Goal: Task Accomplishment & Management: Complete application form

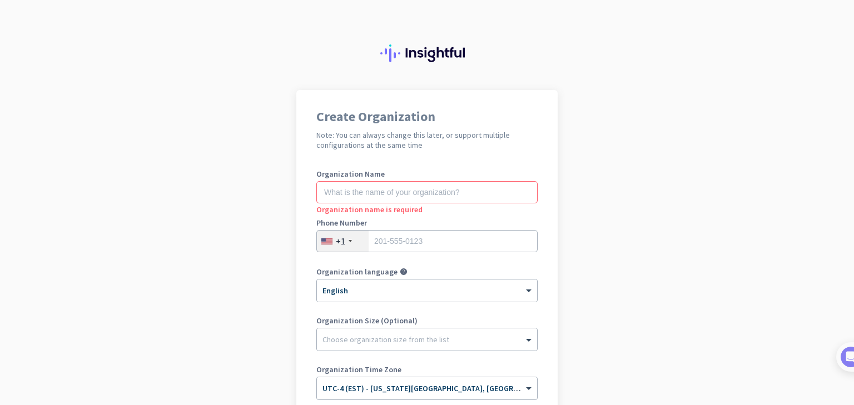
click at [303, 87] on div at bounding box center [427, 45] width 854 height 90
click at [453, 192] on input "text" at bounding box center [426, 192] width 221 height 22
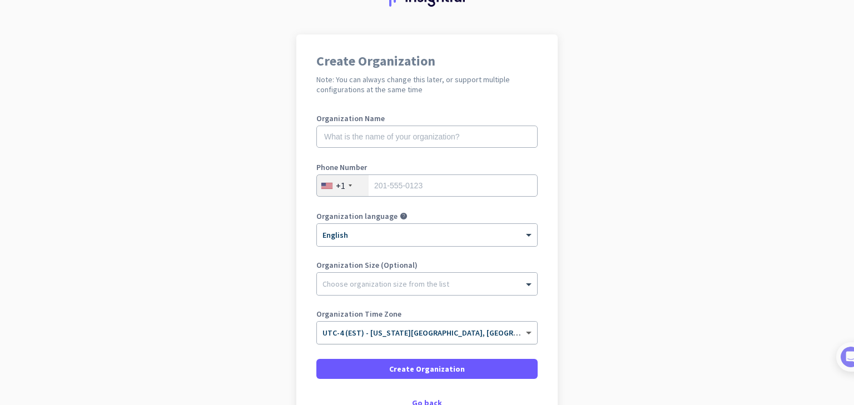
click at [523, 328] on span at bounding box center [530, 332] width 14 height 9
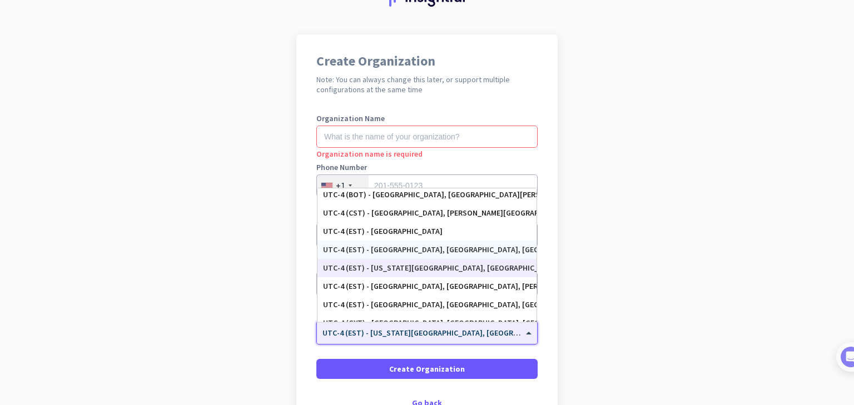
scroll to position [1223, 0]
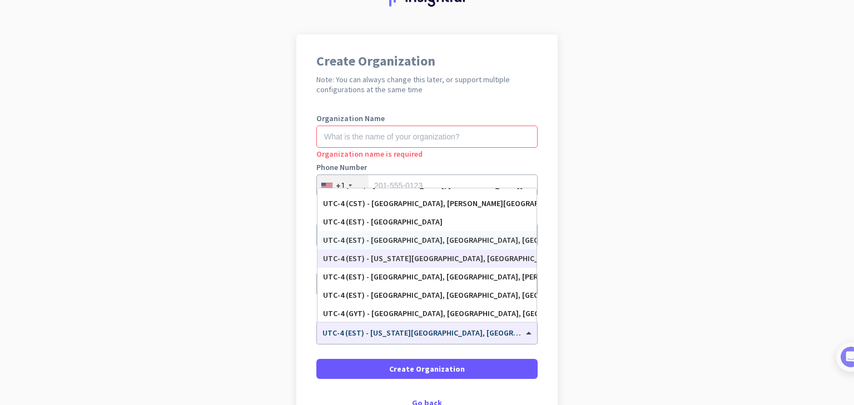
click at [557, 202] on app-onboarding-organization "Create Organization Note: You can always change this later, or support multiple…" at bounding box center [427, 258] width 854 height 448
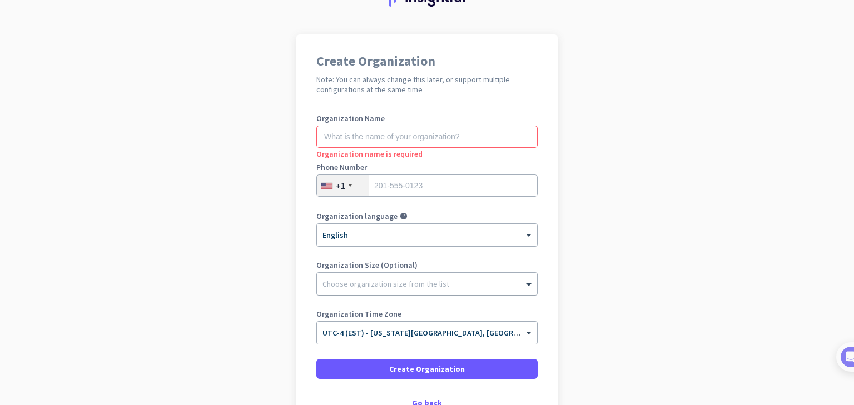
click at [503, 286] on div at bounding box center [427, 281] width 220 height 11
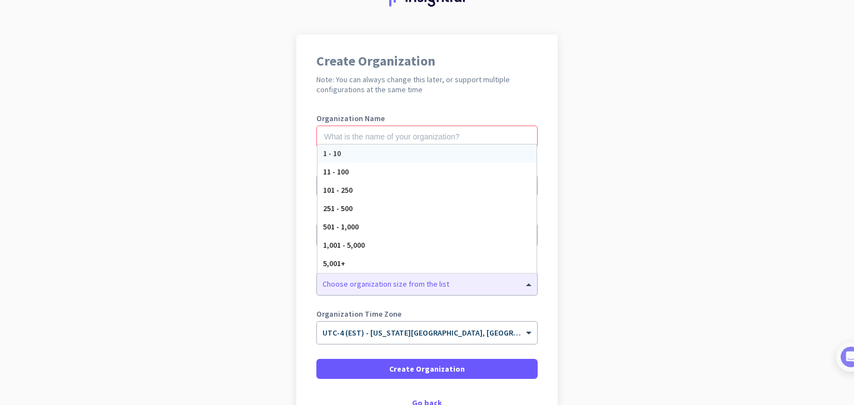
click at [548, 277] on div "Create Organization Note: You can always change this later, or support multiple…" at bounding box center [426, 230] width 261 height 392
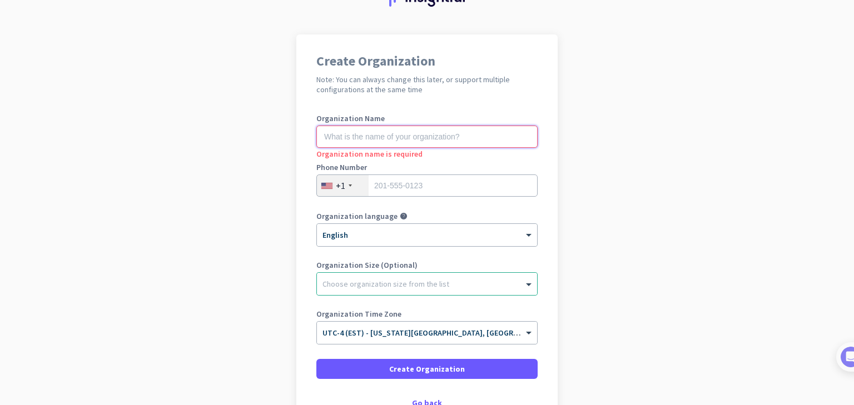
click at [454, 144] on input "text" at bounding box center [426, 137] width 221 height 22
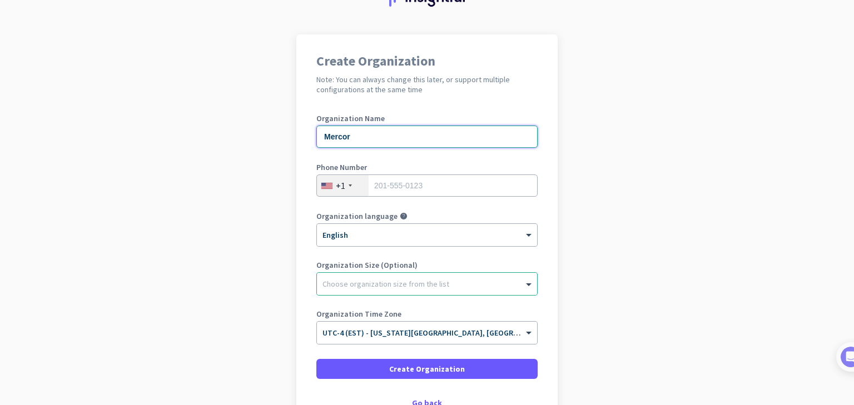
type input "Mercor"
click at [437, 181] on input "tel" at bounding box center [426, 185] width 221 height 22
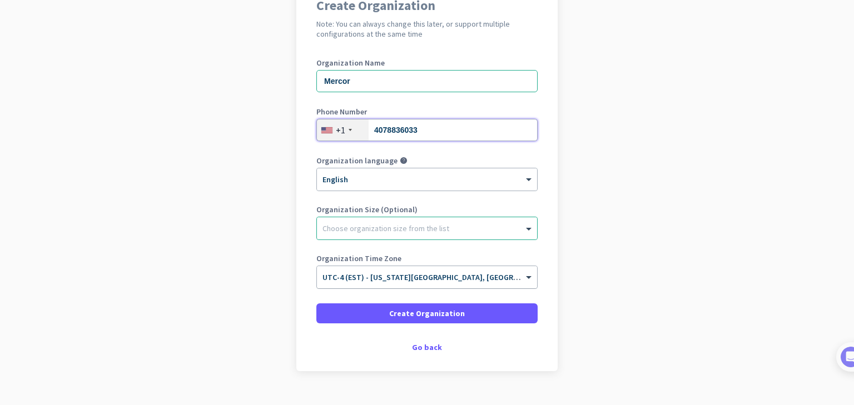
type input "4078836033"
click at [526, 268] on div "× UTC-4 (EST) - [US_STATE][GEOGRAPHIC_DATA], [GEOGRAPHIC_DATA], [GEOGRAPHIC_DAT…" at bounding box center [427, 277] width 220 height 22
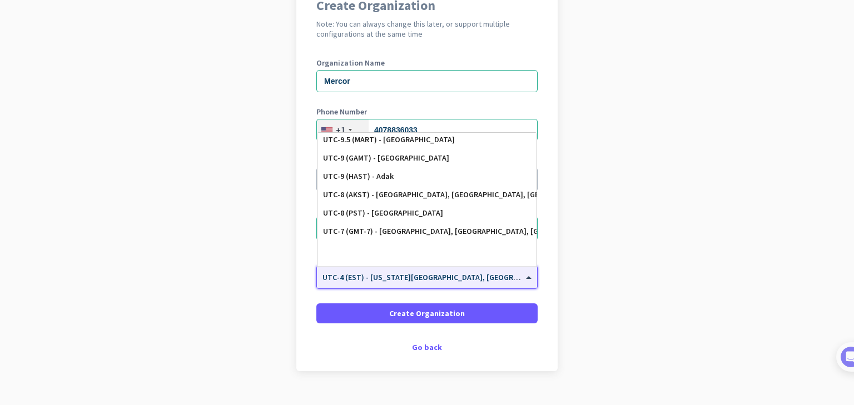
scroll to position [0, 0]
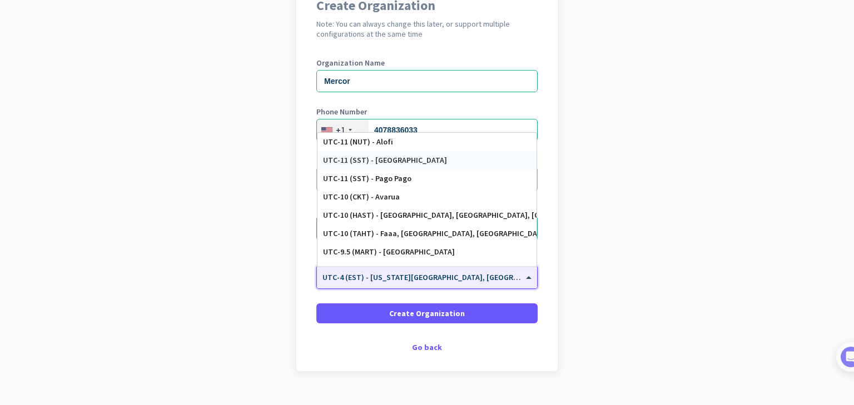
click at [588, 151] on app-onboarding-organization "Create Organization Note: You can always change this later, or support multiple…" at bounding box center [427, 203] width 854 height 448
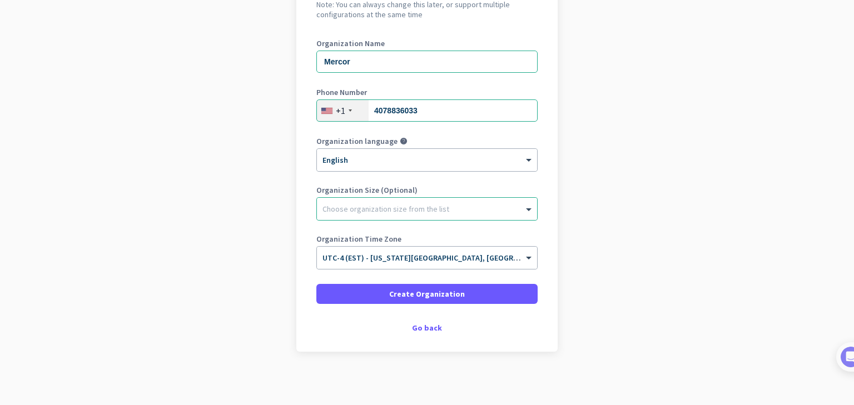
scroll to position [132, 0]
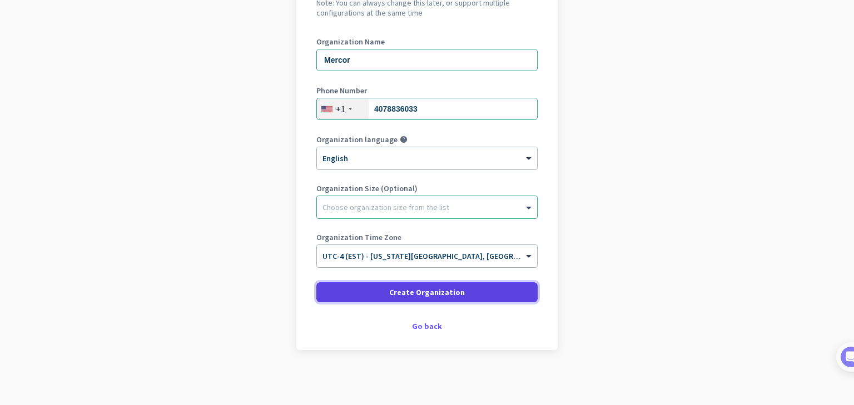
click at [483, 288] on span at bounding box center [426, 292] width 221 height 27
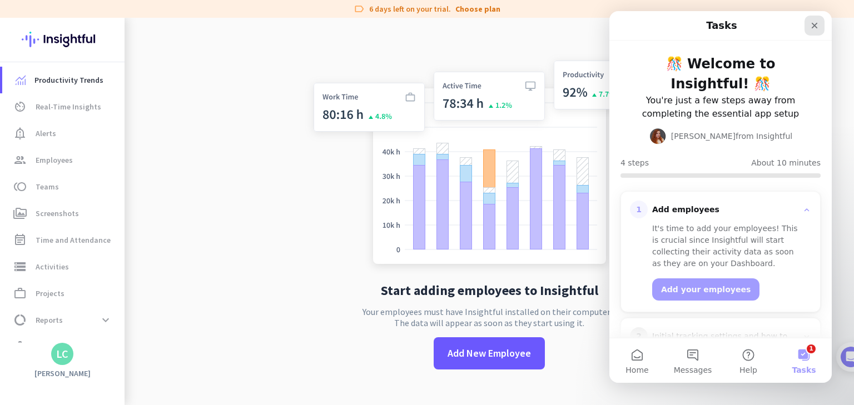
click at [814, 24] on icon "Close" at bounding box center [814, 25] width 9 height 9
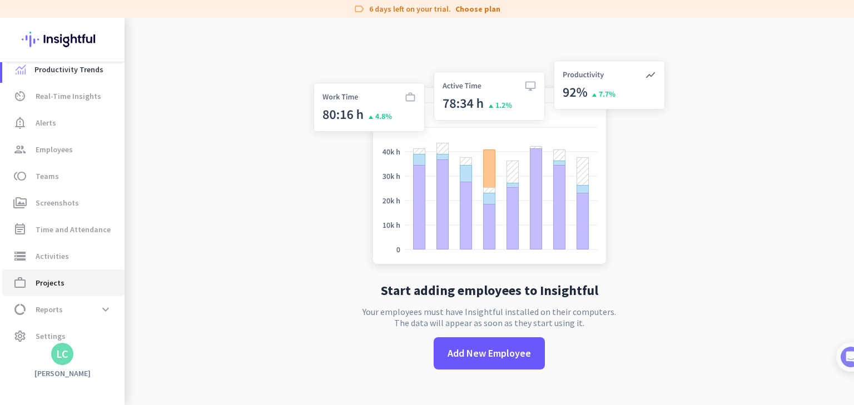
scroll to position [21, 0]
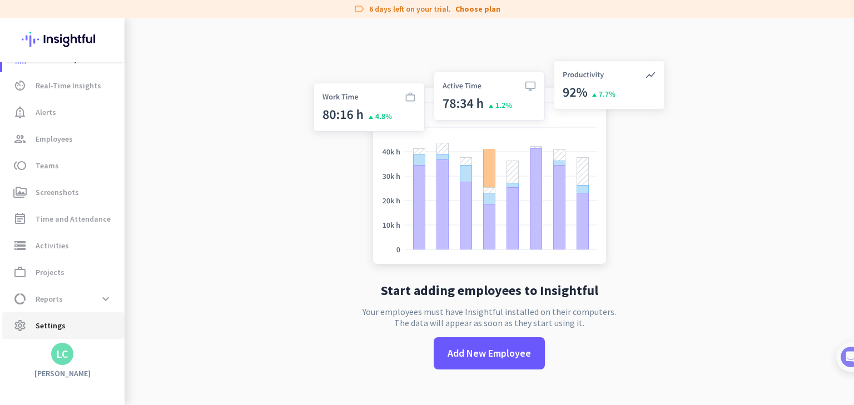
click at [54, 328] on span "Settings" at bounding box center [51, 325] width 30 height 13
